Goal: Obtain resource: Download file/media

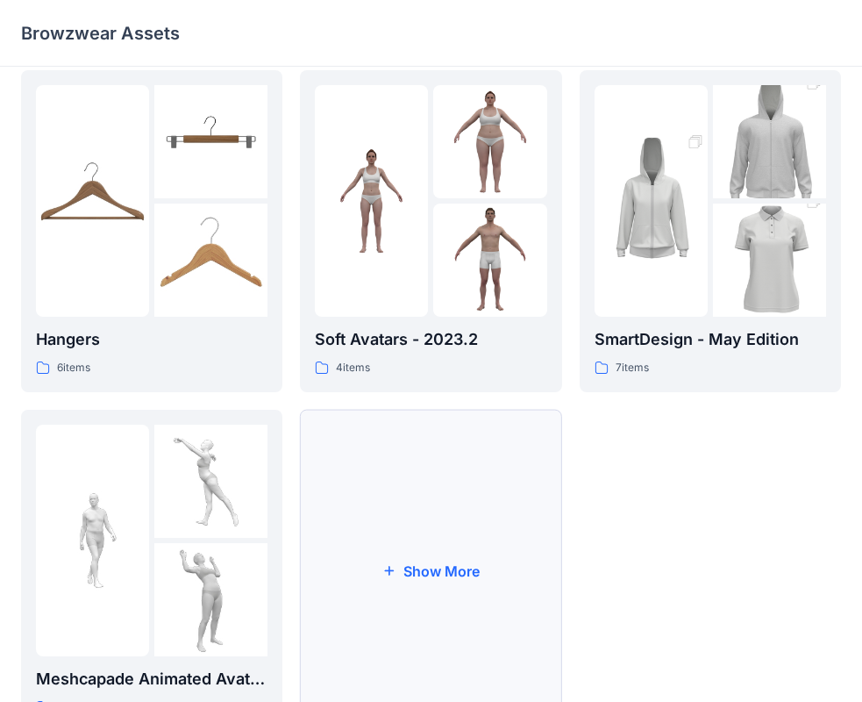
scroll to position [436, 0]
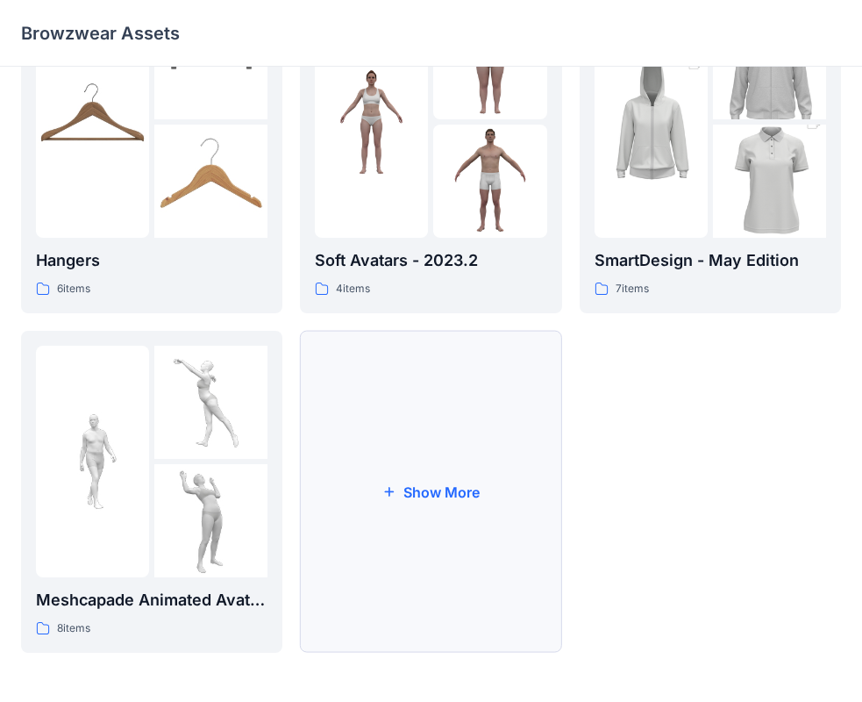
click at [446, 493] on button "Show More" at bounding box center [430, 492] width 261 height 322
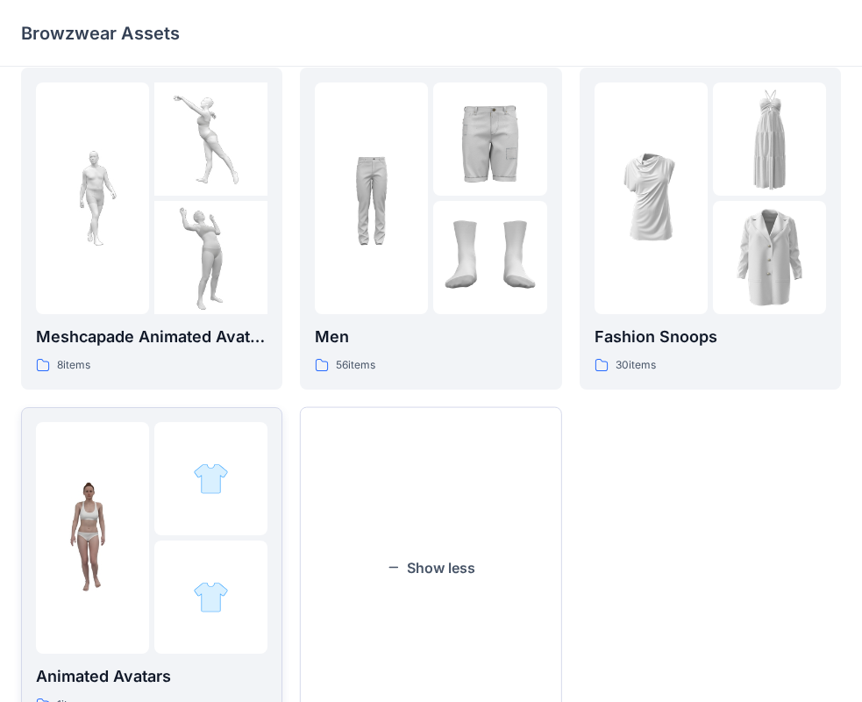
scroll to position [774, 0]
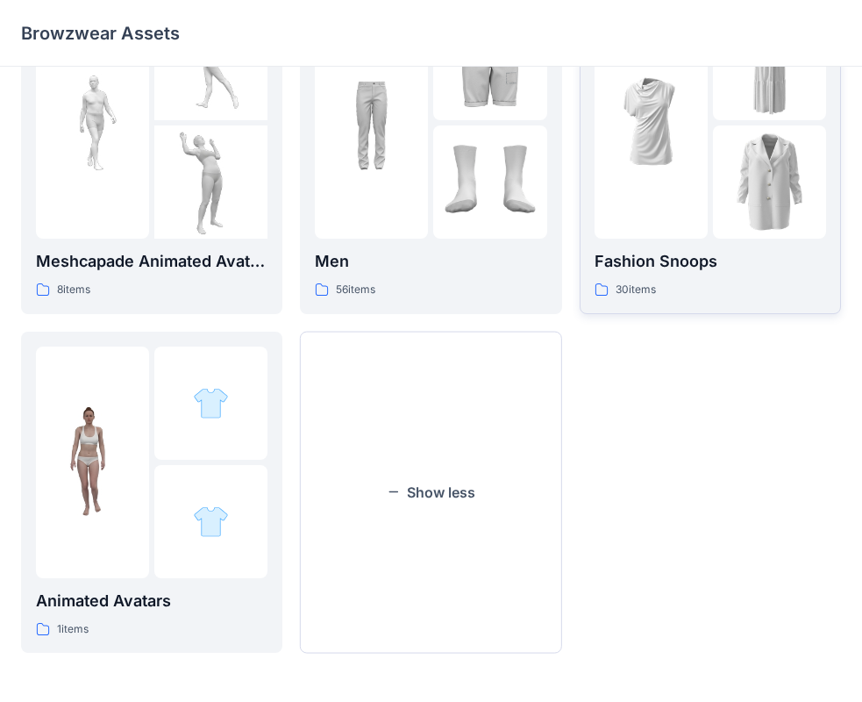
click at [648, 270] on p "Fashion Snoops" at bounding box center [711, 261] width 232 height 25
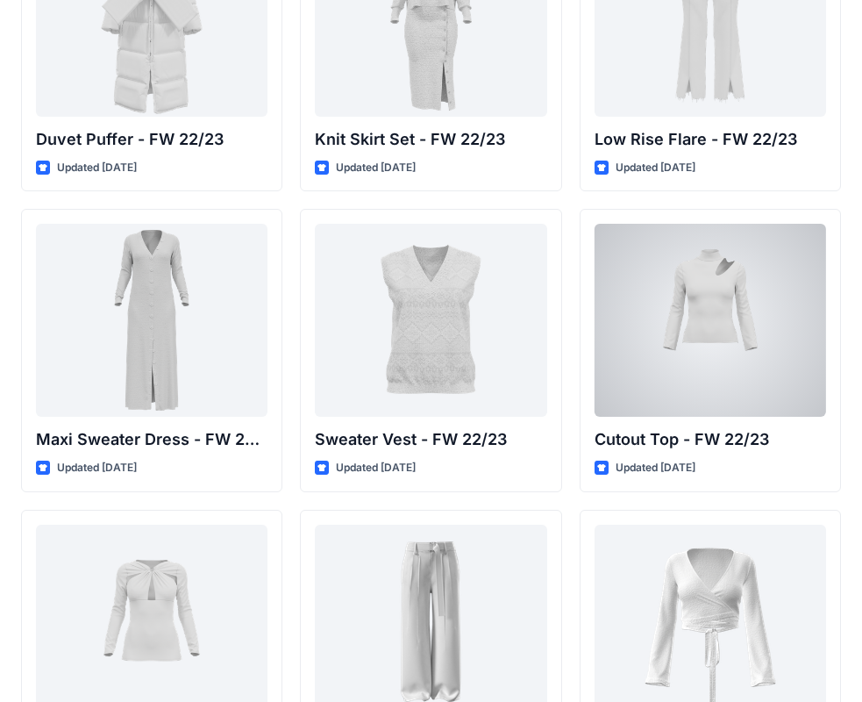
scroll to position [526, 0]
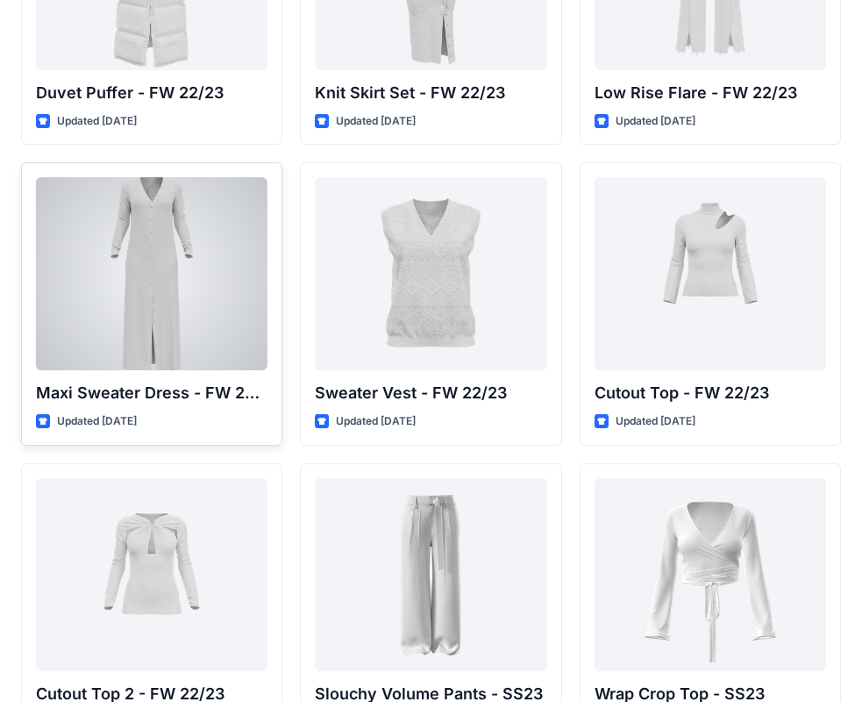
click at [153, 272] on div at bounding box center [152, 273] width 232 height 193
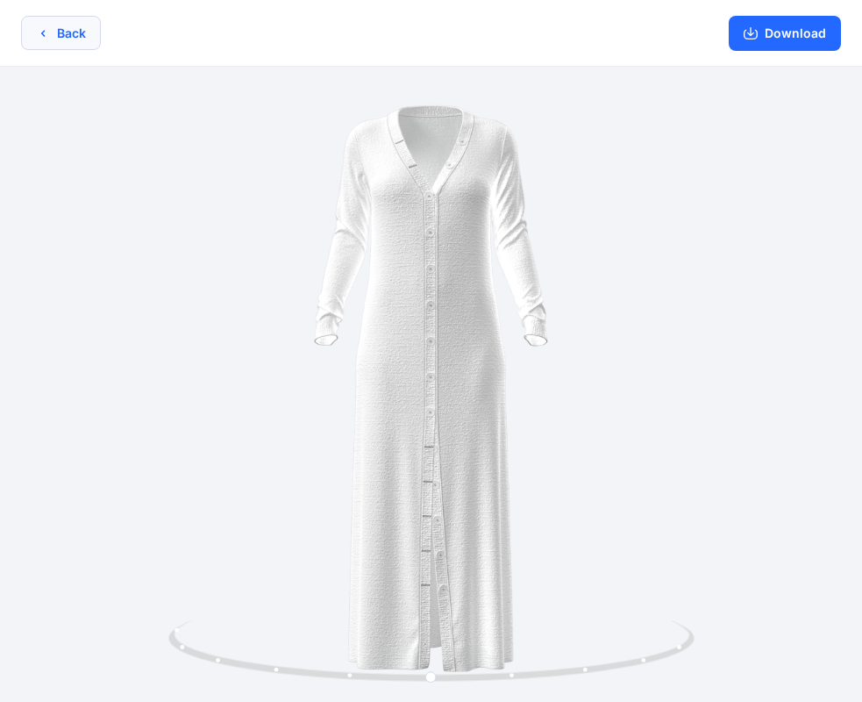
click at [70, 40] on button "Back" at bounding box center [61, 33] width 80 height 34
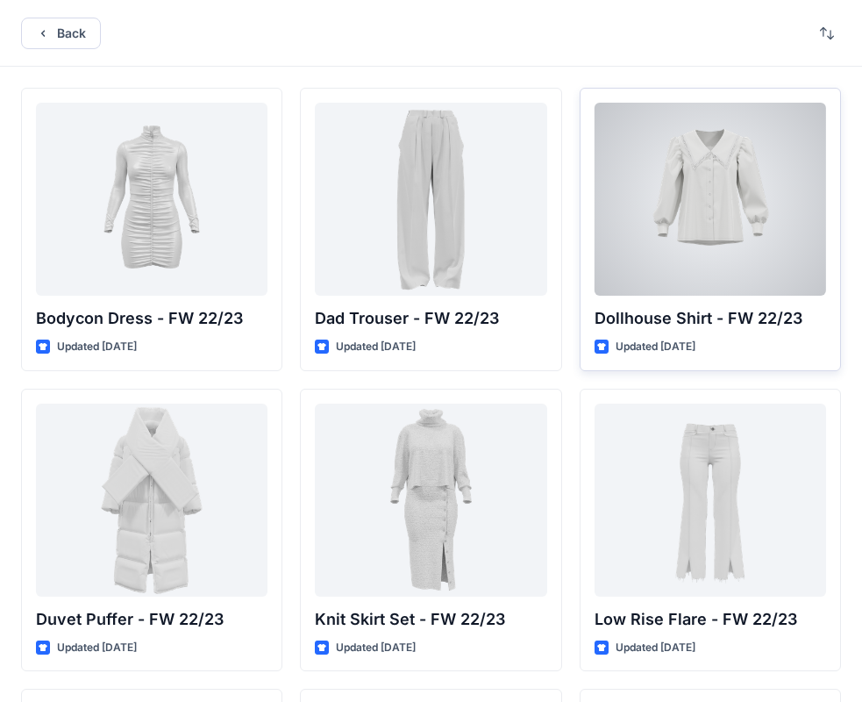
click at [719, 210] on div at bounding box center [711, 199] width 232 height 193
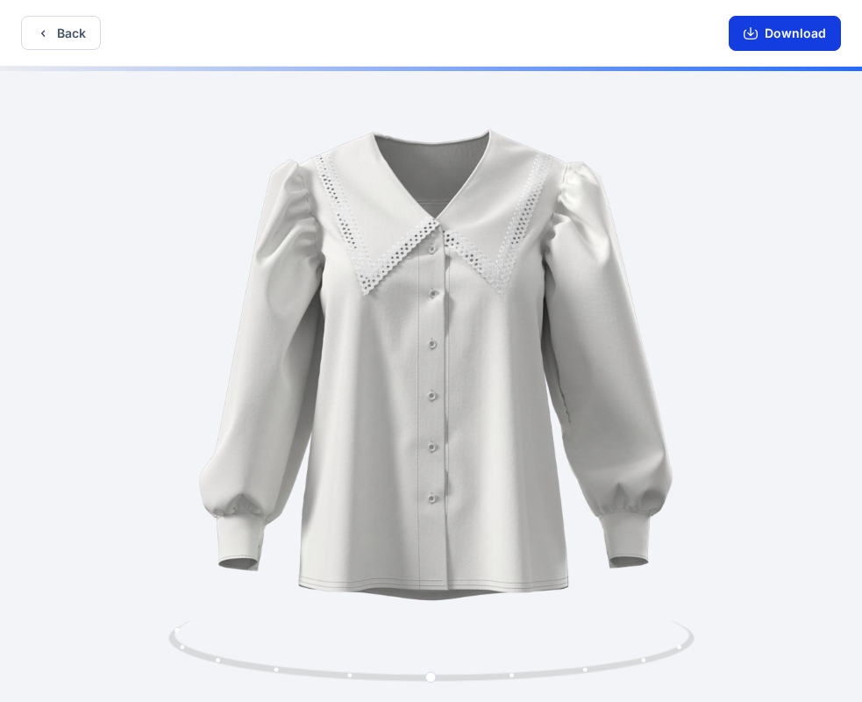
click at [790, 32] on button "Download" at bounding box center [785, 33] width 112 height 35
